Goal: Task Accomplishment & Management: Manage account settings

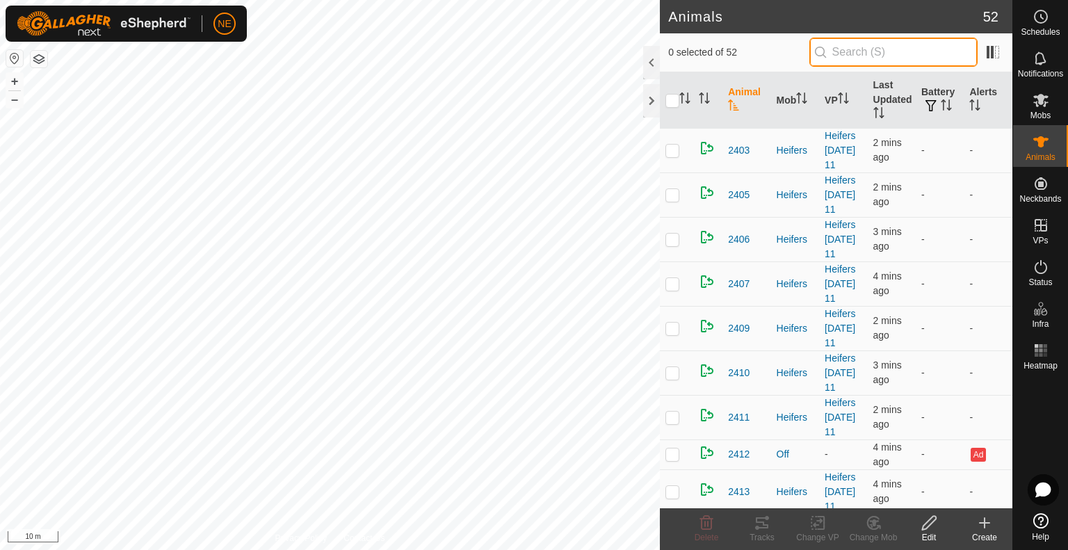
click at [853, 53] on input "text" at bounding box center [894, 52] width 168 height 29
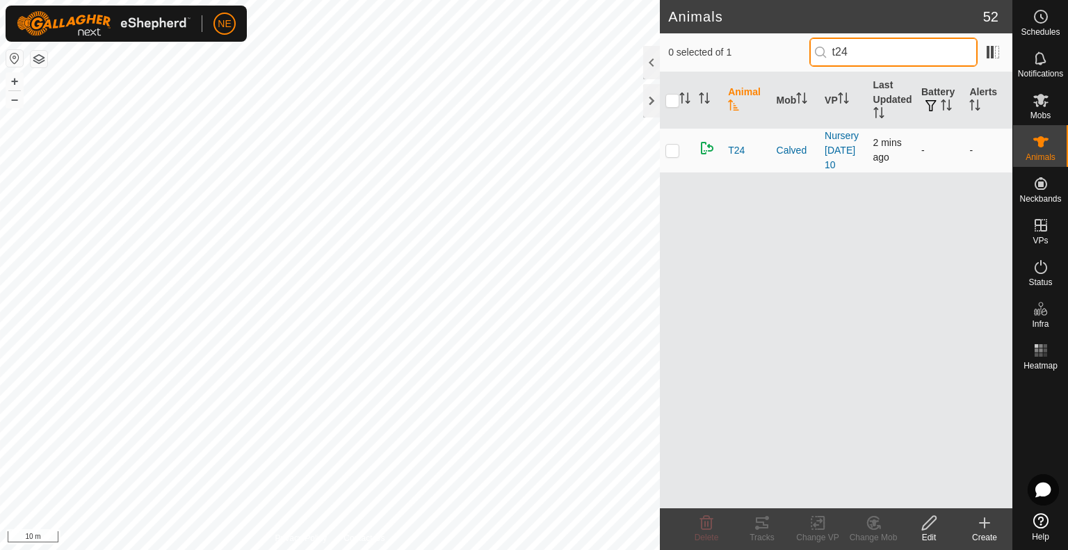
type input "t24"
click at [670, 148] on p-checkbox at bounding box center [673, 150] width 14 height 11
checkbox input "true"
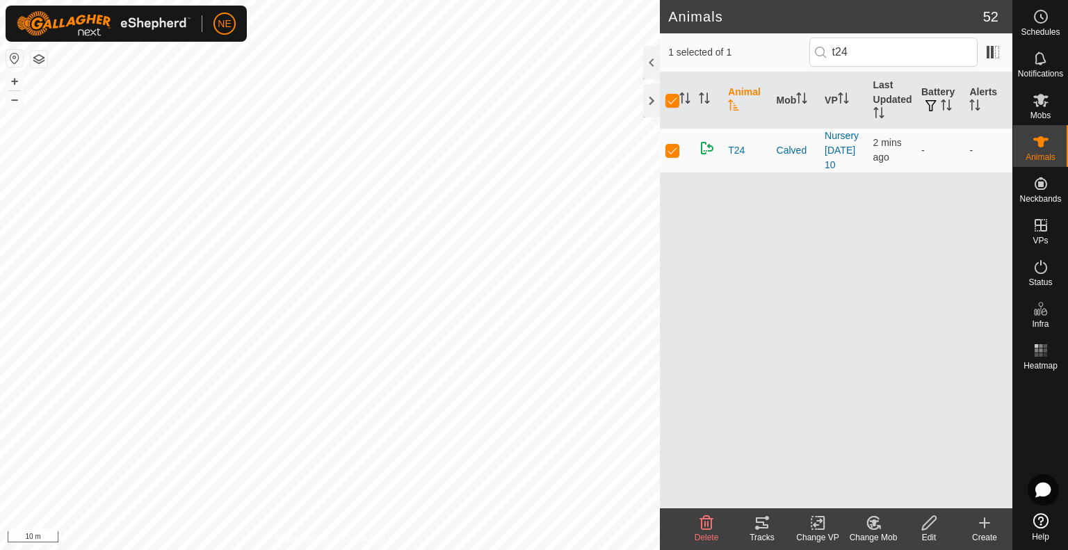
click at [871, 536] on div "Change Mob" at bounding box center [874, 537] width 56 height 13
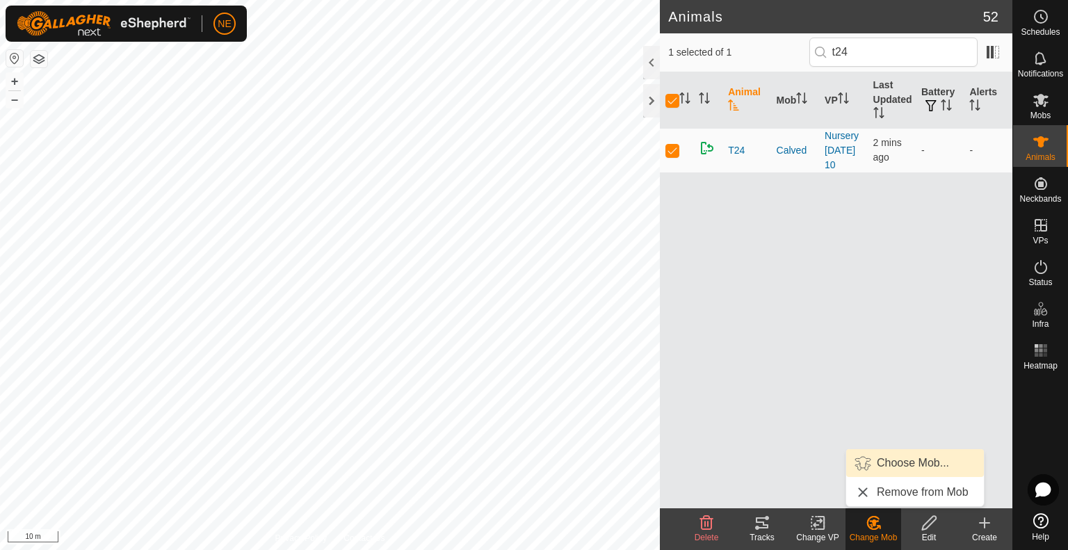
click at [886, 469] on link "Choose Mob..." at bounding box center [915, 463] width 138 height 28
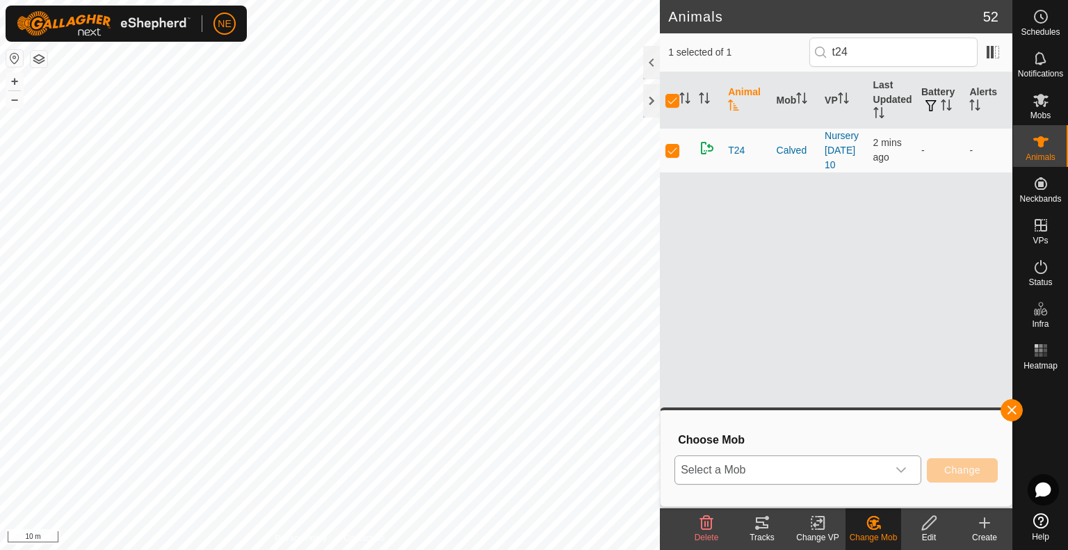
click at [901, 472] on icon "dropdown trigger" at bounding box center [901, 470] width 10 height 6
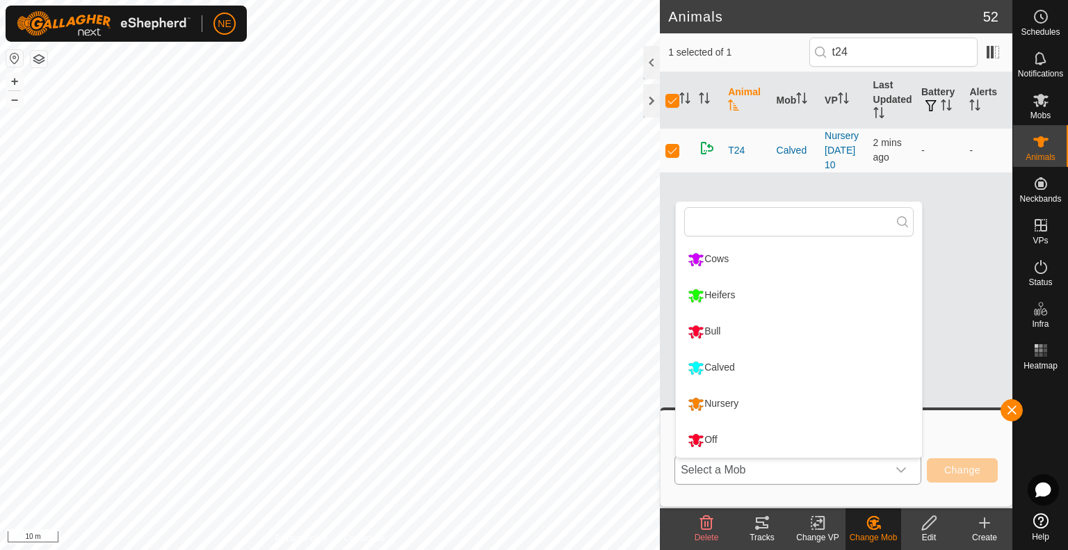
click at [822, 404] on li "Nursery" at bounding box center [799, 404] width 246 height 35
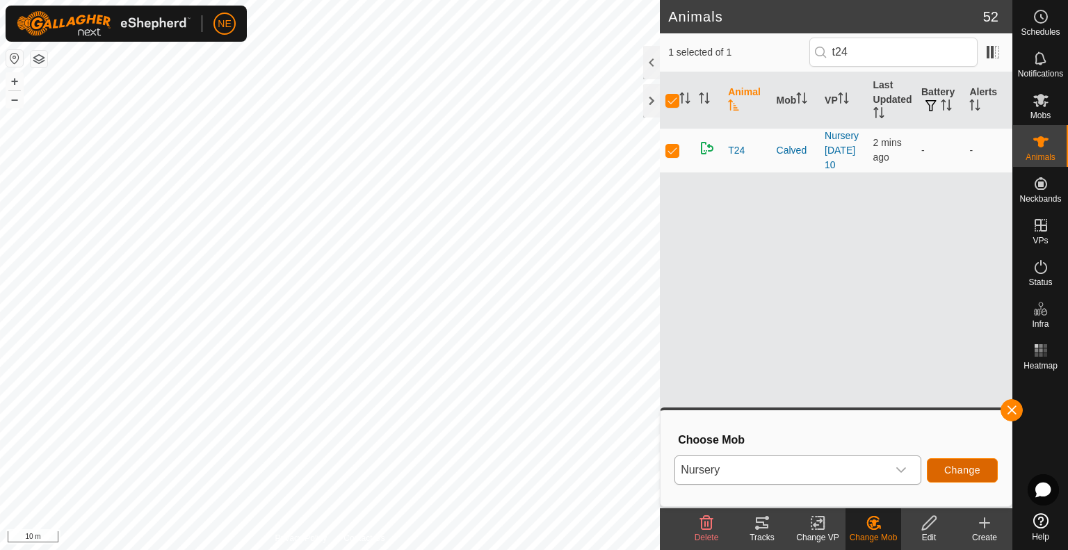
click at [938, 467] on button "Change" at bounding box center [962, 470] width 71 height 24
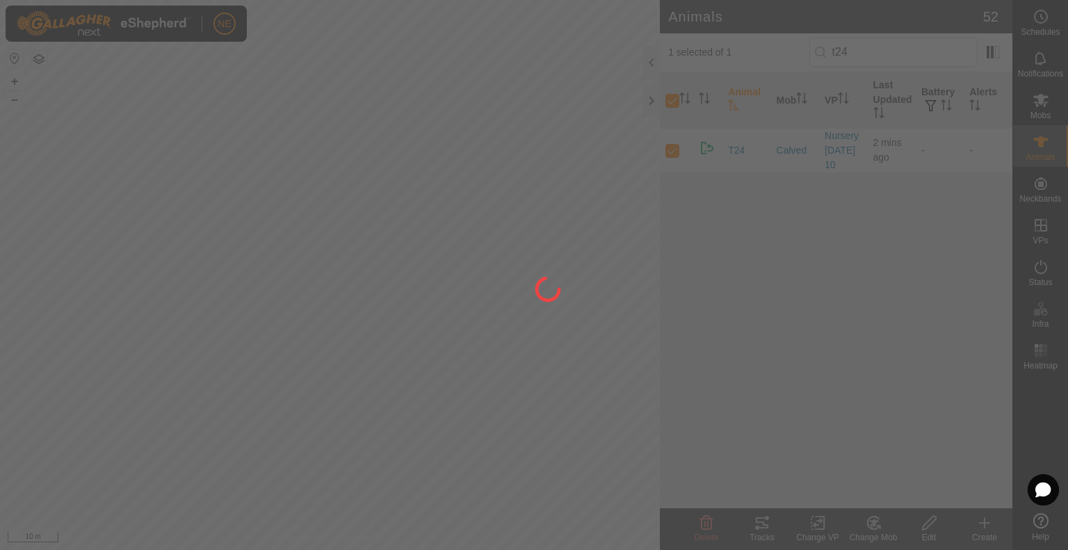
checkbox input "false"
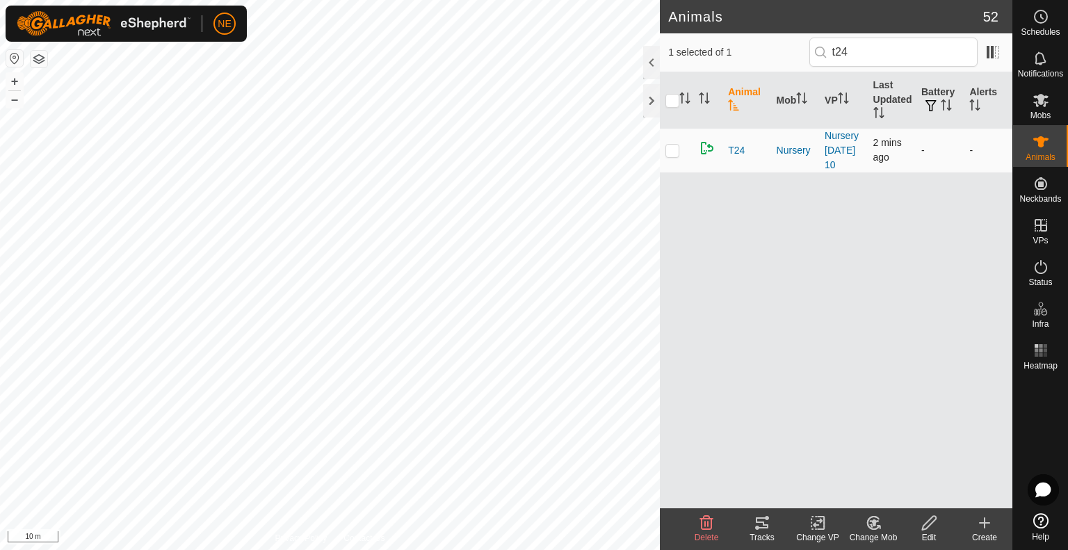
click at [675, 150] on p-checkbox at bounding box center [673, 150] width 14 height 11
click at [874, 536] on div "Change Mob" at bounding box center [874, 537] width 56 height 13
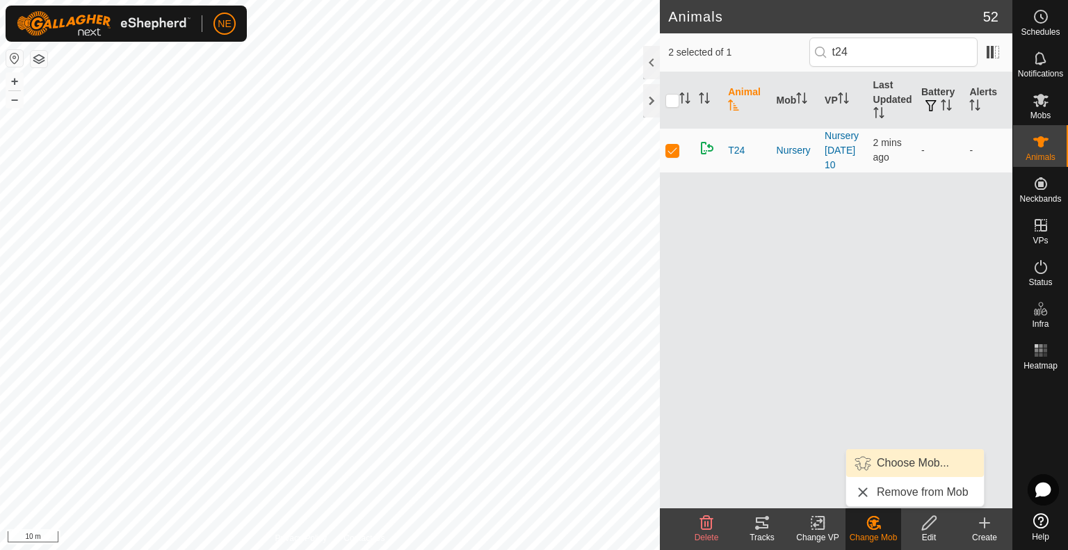
click at [874, 462] on link "Choose Mob..." at bounding box center [915, 463] width 138 height 28
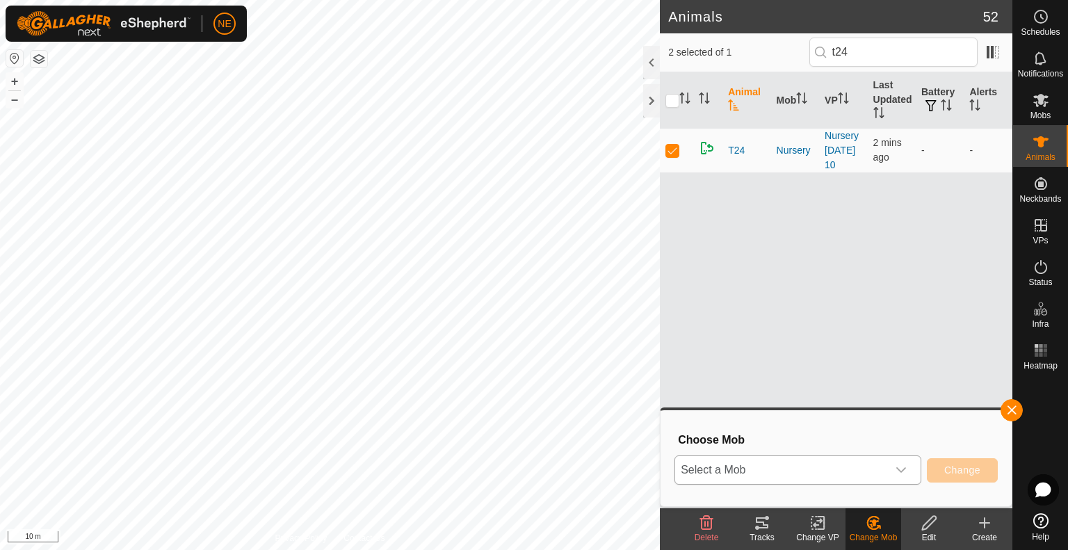
click at [911, 476] on div "dropdown trigger" at bounding box center [901, 470] width 28 height 28
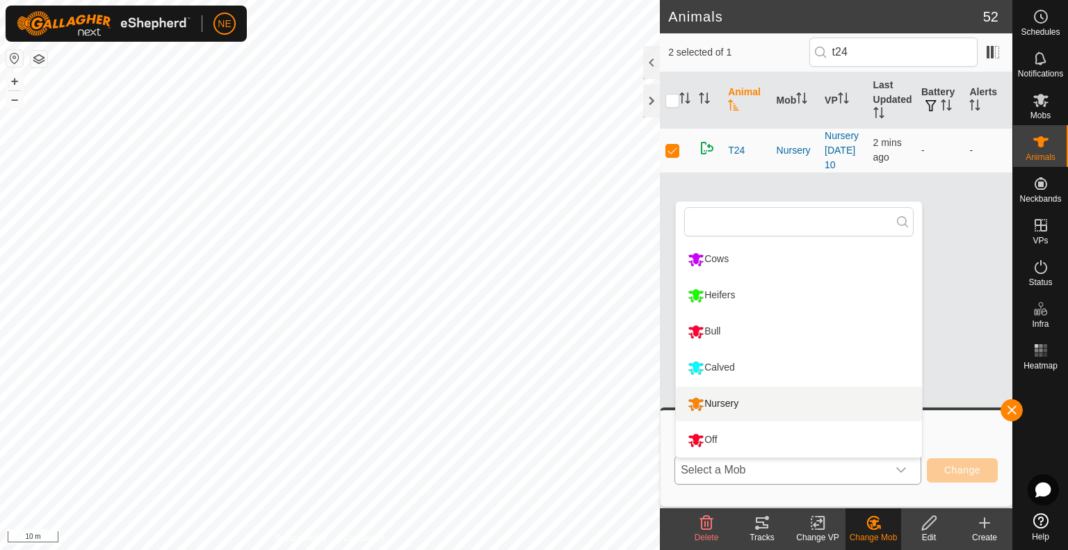
drag, startPoint x: 768, startPoint y: 373, endPoint x: 765, endPoint y: 408, distance: 34.9
click at [765, 408] on ul "Cows Heifers Bull Calved Nursery Off" at bounding box center [799, 350] width 246 height 216
click at [765, 408] on li "Nursery" at bounding box center [799, 404] width 246 height 35
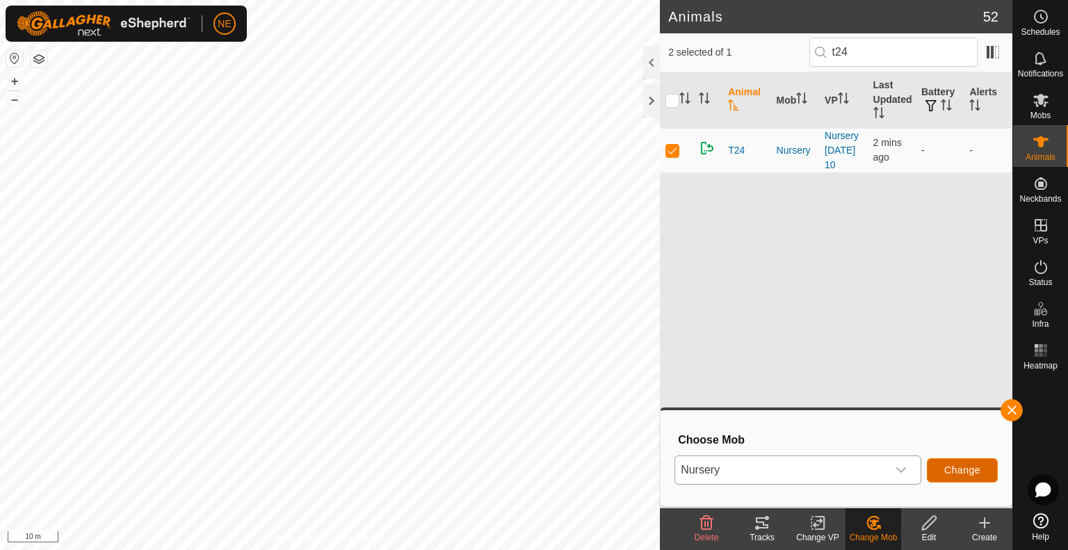
click at [946, 475] on span "Change" at bounding box center [962, 470] width 36 height 11
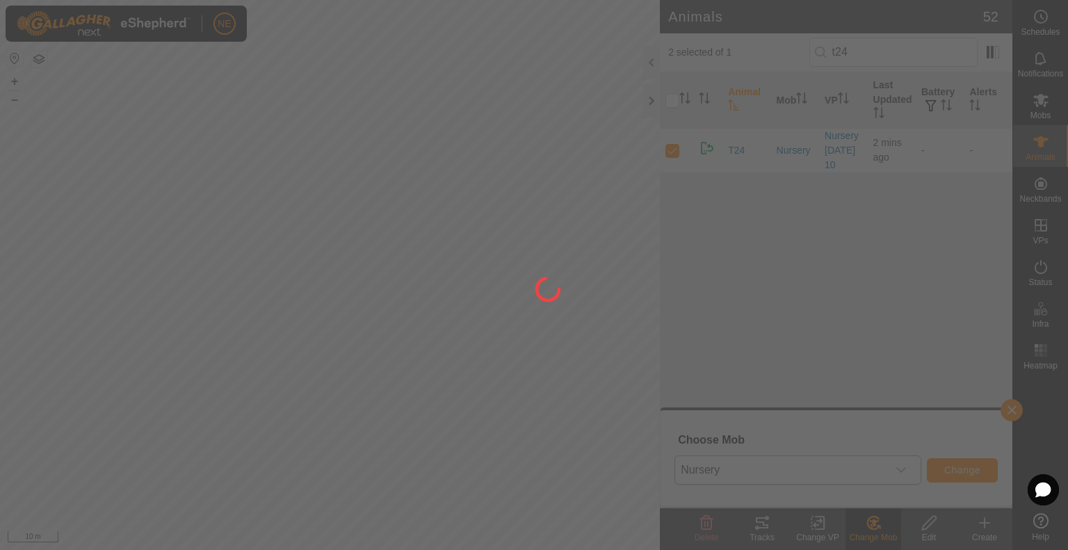
checkbox input "false"
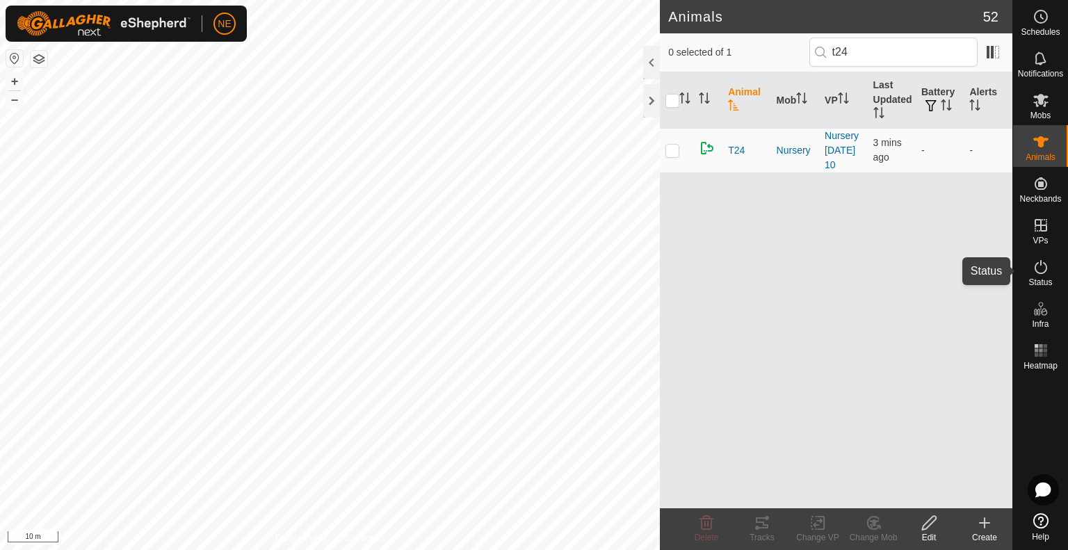
click at [1029, 277] on es-activation-svg-icon at bounding box center [1041, 267] width 25 height 22
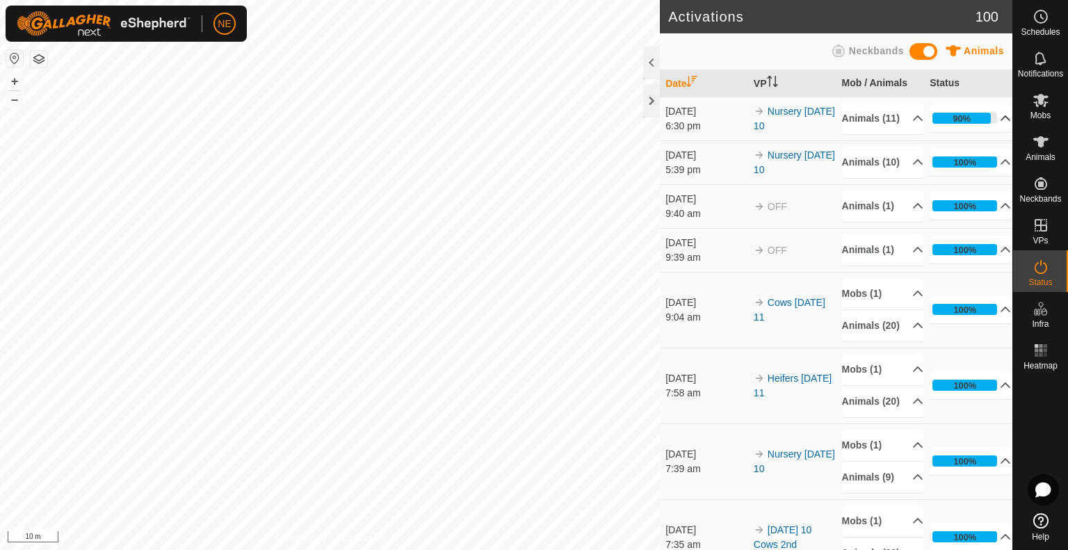
click at [993, 122] on p-accordion-header "90%" at bounding box center [970, 118] width 81 height 28
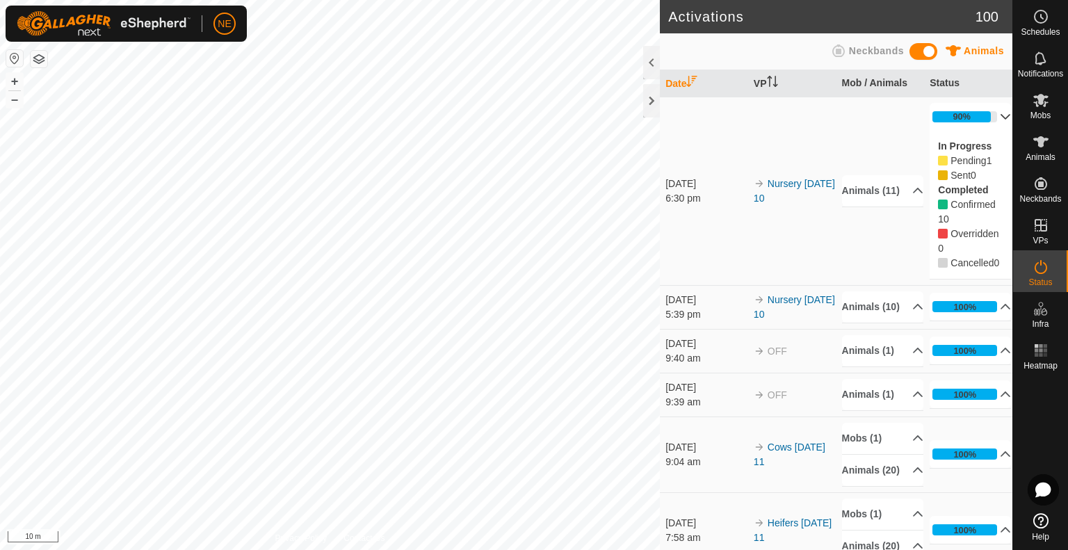
click at [993, 122] on p-accordion-header "90%" at bounding box center [970, 117] width 81 height 28
